Goal: Task Accomplishment & Management: Use online tool/utility

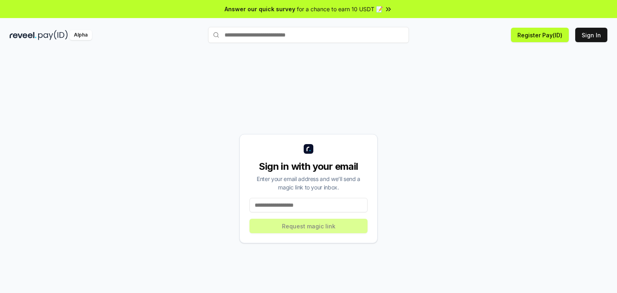
click at [302, 206] on input at bounding box center [309, 205] width 118 height 14
paste input "**********"
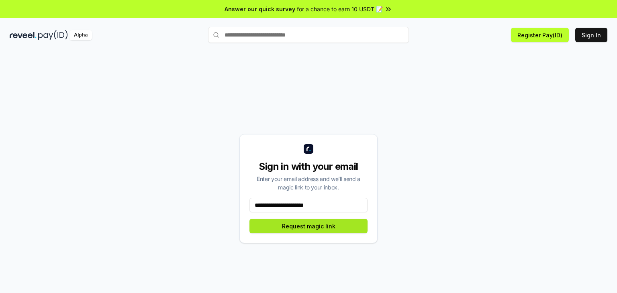
type input "**********"
click at [301, 226] on button "Request magic link" at bounding box center [309, 226] width 118 height 14
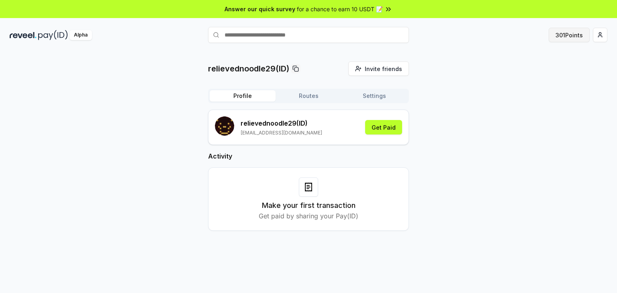
click at [564, 39] on button "301 Points" at bounding box center [569, 35] width 41 height 14
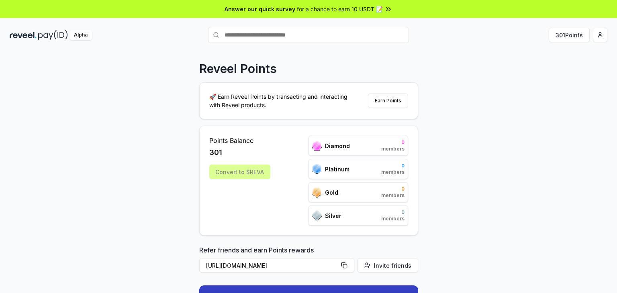
click at [229, 171] on div "Convert to $REVA" at bounding box center [239, 172] width 61 height 14
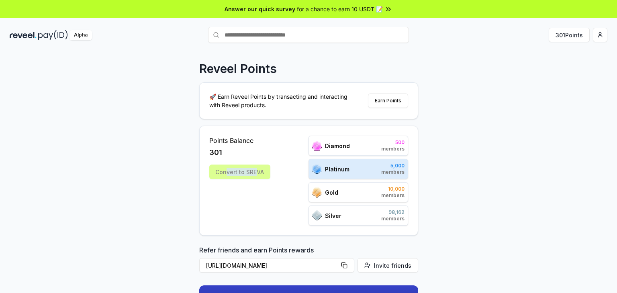
drag, startPoint x: 238, startPoint y: 171, endPoint x: 260, endPoint y: 172, distance: 22.2
click at [260, 172] on div "Convert to $REVA" at bounding box center [239, 172] width 61 height 14
click at [252, 184] on div "Points Balance 301 Convert to $REVA" at bounding box center [239, 181] width 61 height 90
click at [246, 168] on div "Convert to $REVA" at bounding box center [239, 172] width 61 height 14
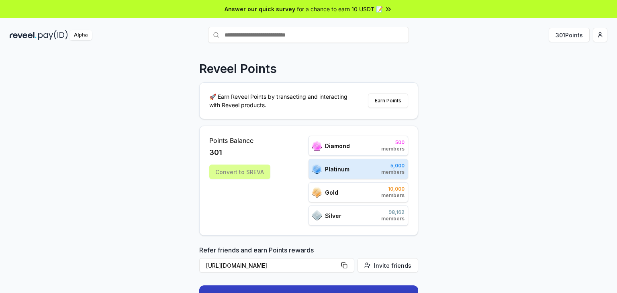
click at [230, 172] on div "Convert to $REVA" at bounding box center [239, 172] width 61 height 14
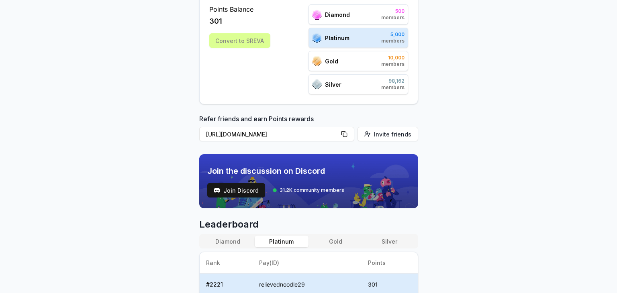
scroll to position [161, 0]
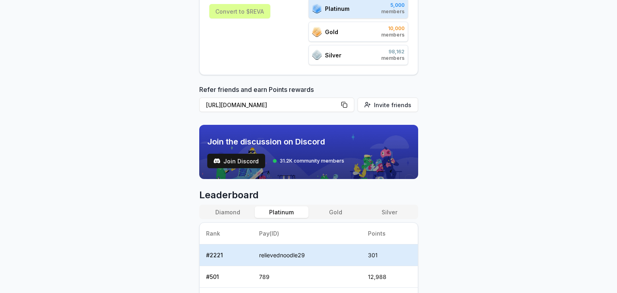
click at [387, 211] on button "Silver" at bounding box center [390, 213] width 54 height 12
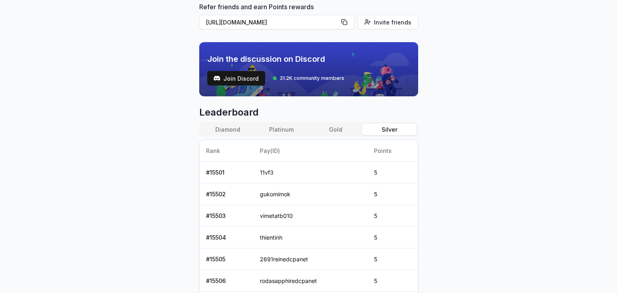
scroll to position [241, 0]
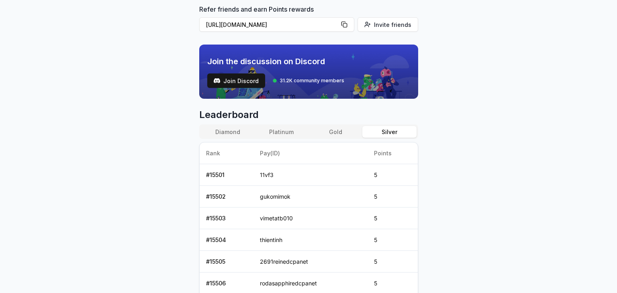
click at [338, 132] on button "Gold" at bounding box center [336, 132] width 54 height 12
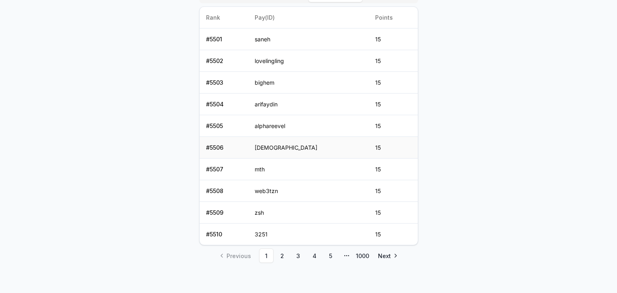
scroll to position [176, 0]
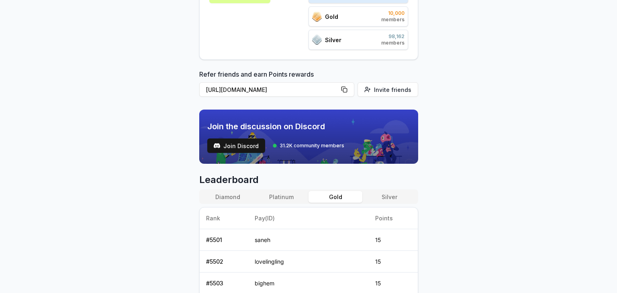
click at [277, 192] on button "Platinum" at bounding box center [282, 197] width 54 height 12
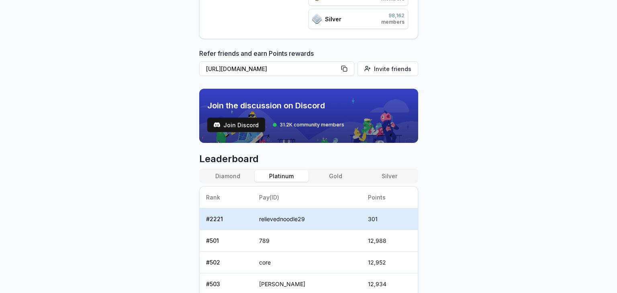
scroll to position [96, 0]
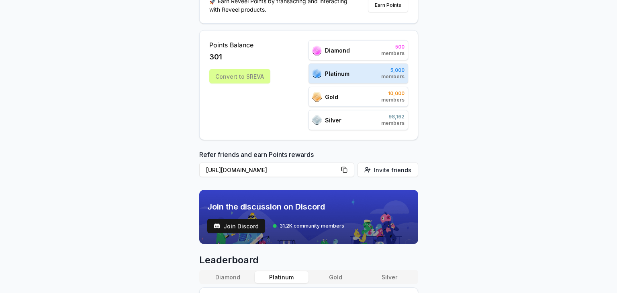
click at [232, 76] on div "Convert to $REVA" at bounding box center [239, 76] width 61 height 14
click at [209, 92] on div "Points Balance 301 Convert to $REVA" at bounding box center [239, 85] width 61 height 90
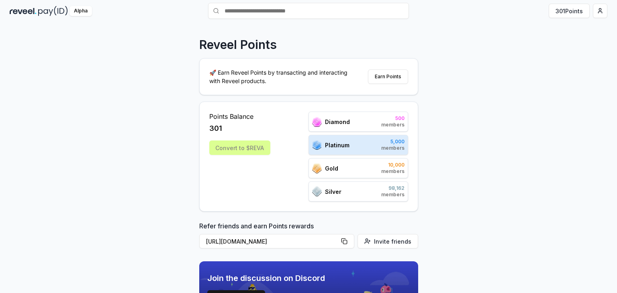
scroll to position [0, 0]
